Goal: Task Accomplishment & Management: Manage account settings

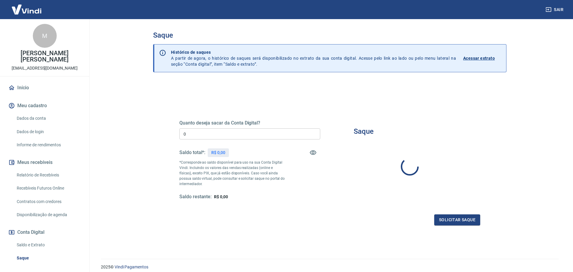
type input "R$ 0,00"
